Goal: Task Accomplishment & Management: Manage account settings

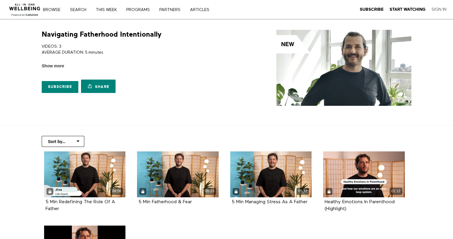
click at [435, 8] on link "Sign In" at bounding box center [438, 9] width 15 height 5
click at [440, 10] on link "Sign In" at bounding box center [438, 9] width 15 height 5
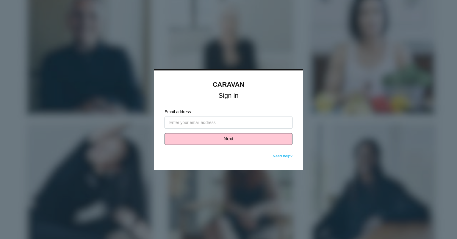
click at [177, 124] on input "Email address" at bounding box center [229, 123] width 128 height 12
type input "cbarton@numark.com"
click at [229, 138] on button "Next" at bounding box center [229, 139] width 128 height 12
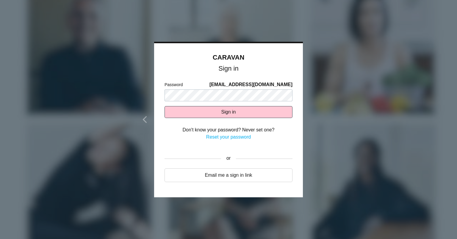
click at [139, 41] on div at bounding box center [228, 119] width 457 height 239
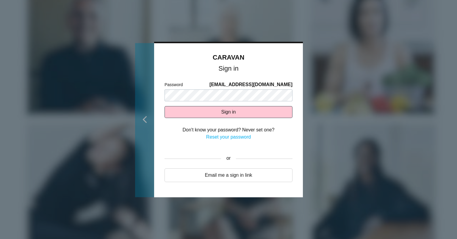
click at [142, 124] on button at bounding box center [144, 120] width 19 height 154
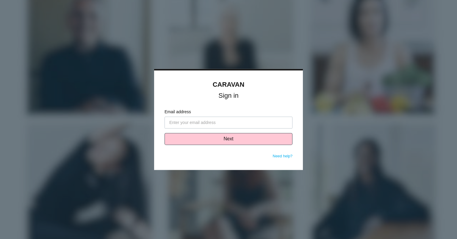
click at [179, 120] on input "Email address" at bounding box center [229, 123] width 128 height 12
type input "[EMAIL_ADDRESS][DOMAIN_NAME]"
click at [203, 140] on button "Next" at bounding box center [229, 139] width 128 height 12
